Goal: Information Seeking & Learning: Learn about a topic

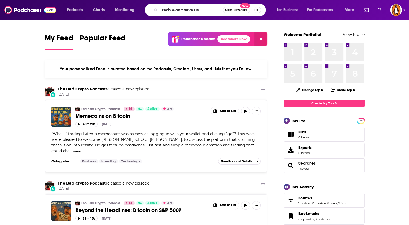
type input "tech won't save us"
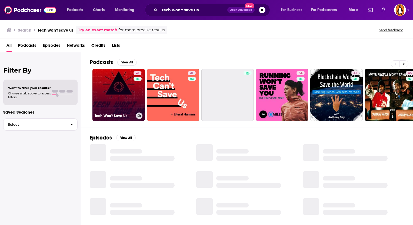
click at [122, 90] on link "76 Tech Won't Save Us" at bounding box center [118, 95] width 52 height 52
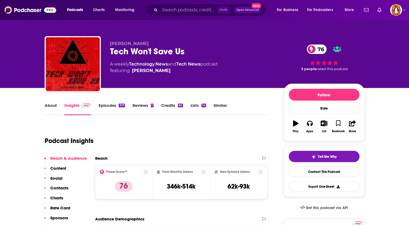
scroll to position [85, 0]
